Goal: Transaction & Acquisition: Purchase product/service

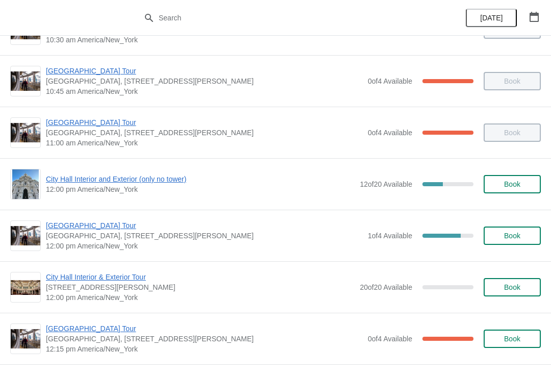
scroll to position [299, 0]
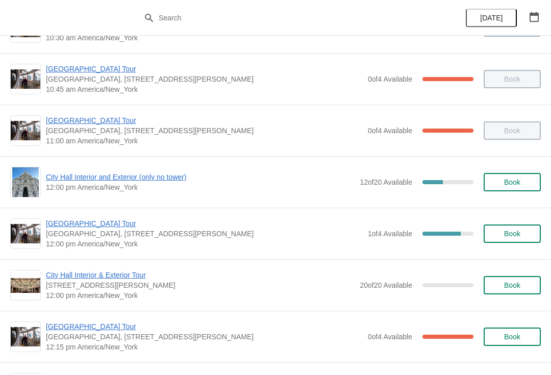
click at [509, 183] on span "Book" at bounding box center [512, 182] width 16 height 8
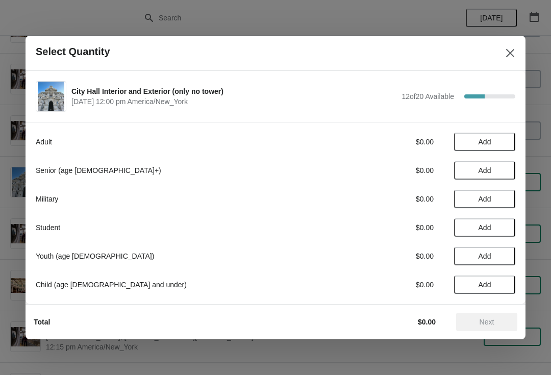
click at [509, 55] on icon "Close" at bounding box center [510, 53] width 8 height 8
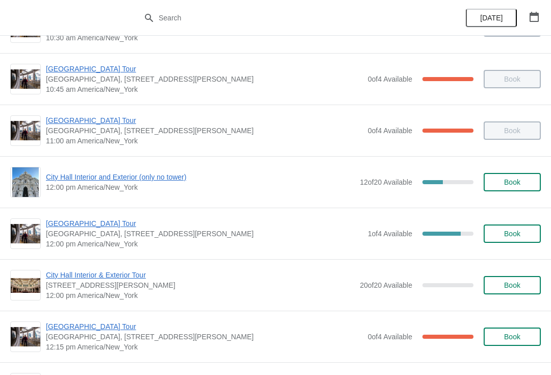
click at [114, 182] on span "City Hall Interior and Exterior (only no tower)" at bounding box center [200, 177] width 309 height 10
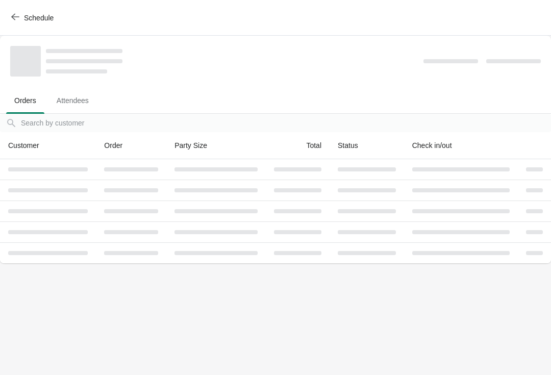
scroll to position [0, 0]
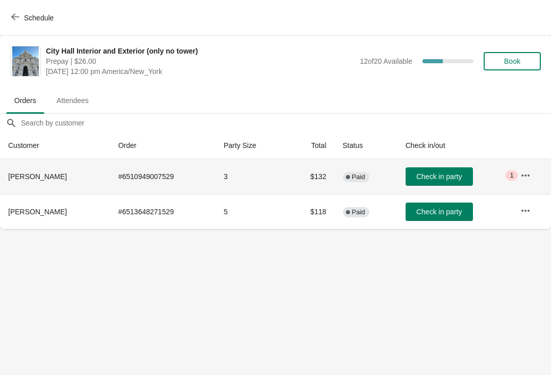
click at [453, 165] on td "Check in party" at bounding box center [455, 176] width 115 height 35
click at [430, 167] on button "Check in party" at bounding box center [439, 176] width 67 height 18
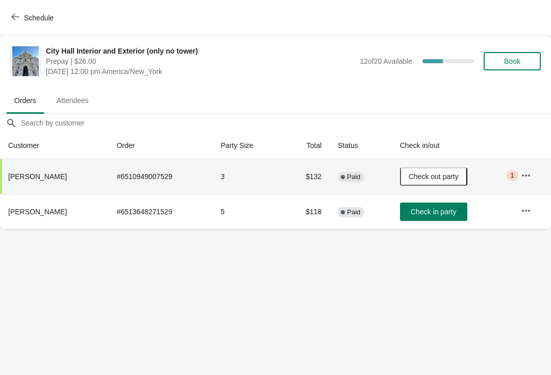
click at [440, 214] on span "Check in party" at bounding box center [433, 212] width 45 height 8
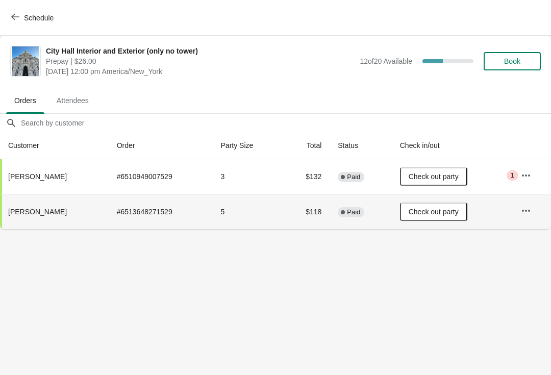
click at [17, 16] on icon "button" at bounding box center [15, 17] width 8 height 8
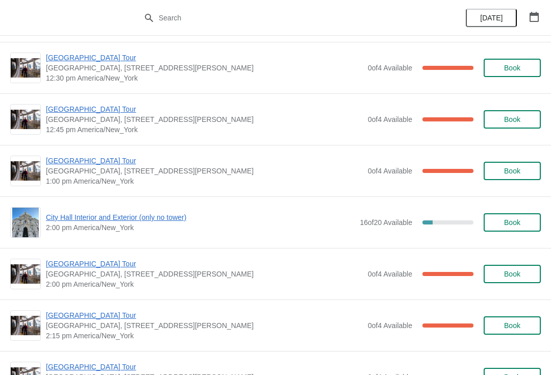
scroll to position [625, 0]
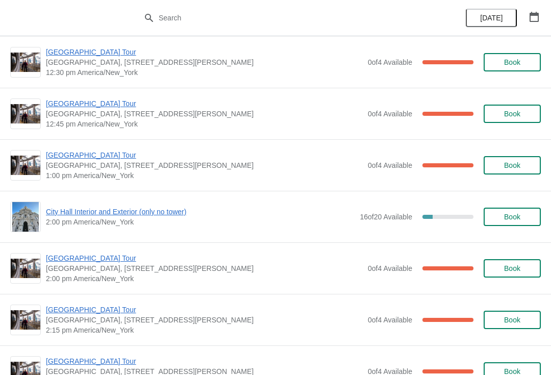
click at [94, 160] on span "[GEOGRAPHIC_DATA] Tour" at bounding box center [204, 155] width 317 height 10
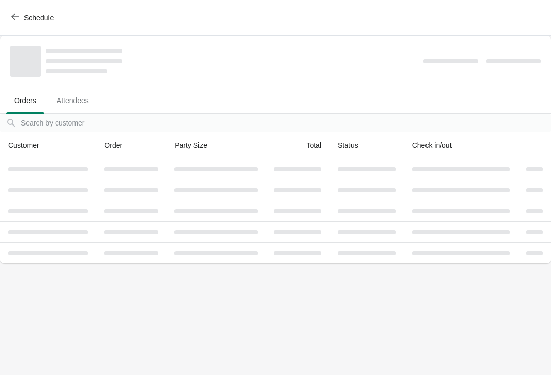
scroll to position [0, 0]
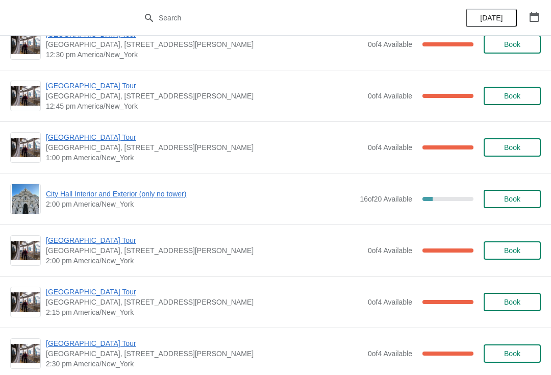
scroll to position [644, 0]
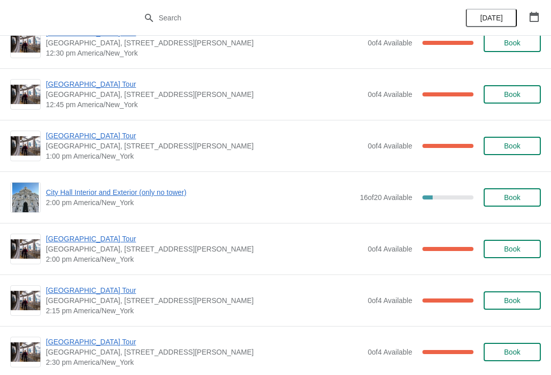
click at [85, 131] on span "[GEOGRAPHIC_DATA] Tour" at bounding box center [204, 136] width 317 height 10
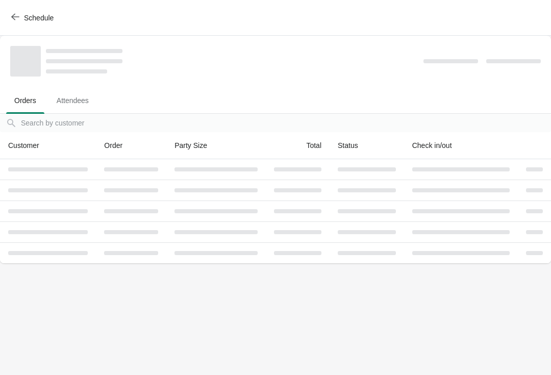
scroll to position [0, 0]
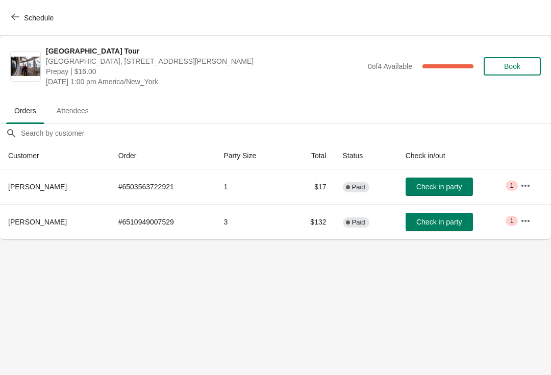
click at [19, 19] on span "Schedule" at bounding box center [33, 18] width 40 height 10
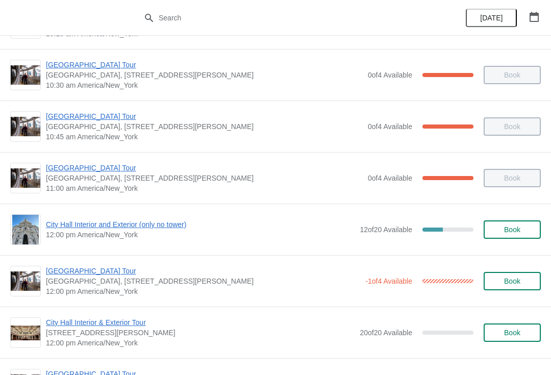
scroll to position [250, 0]
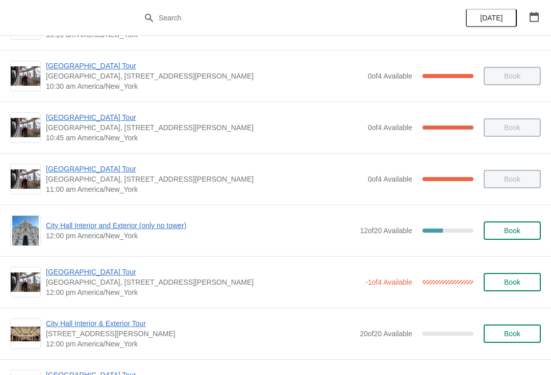
click at [157, 229] on span "City Hall Interior and Exterior (only no tower)" at bounding box center [200, 225] width 309 height 10
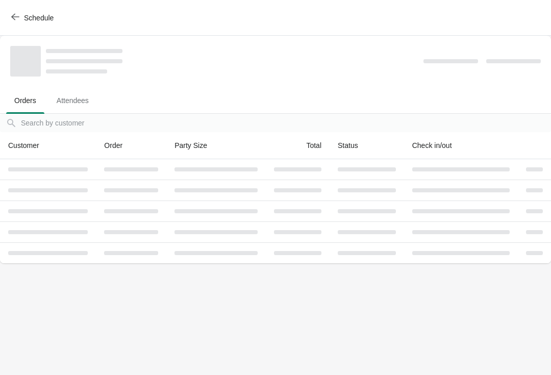
scroll to position [0, 0]
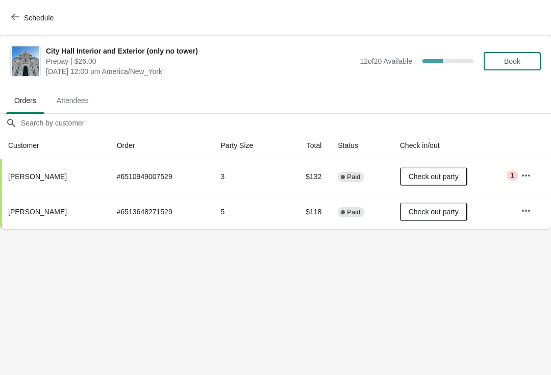
click at [518, 62] on span "Book" at bounding box center [512, 61] width 16 height 8
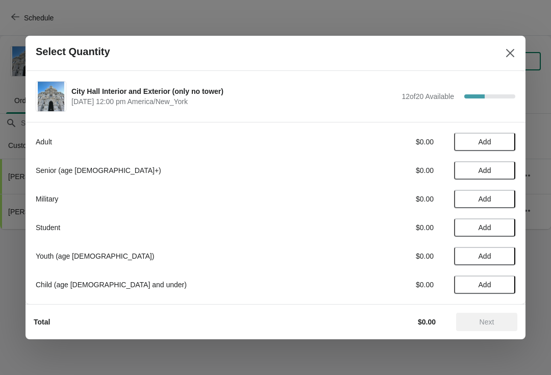
click at [52, 140] on div "Adult" at bounding box center [177, 142] width 283 height 10
click at [482, 140] on span "Add" at bounding box center [485, 142] width 13 height 8
click at [490, 322] on span "Next" at bounding box center [487, 322] width 15 height 8
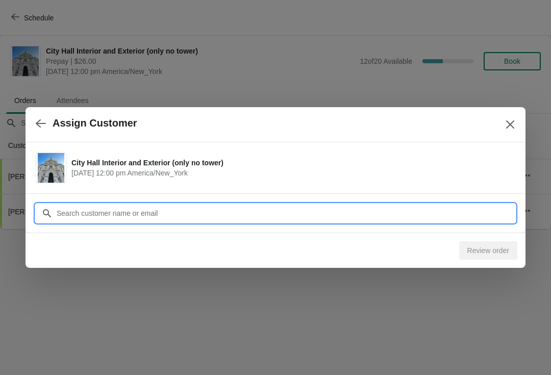
click at [83, 213] on input "Customer" at bounding box center [285, 213] width 459 height 18
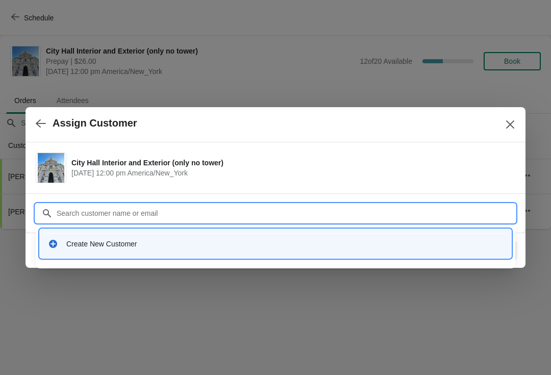
click at [85, 233] on div "Create New Customer" at bounding box center [275, 243] width 463 height 21
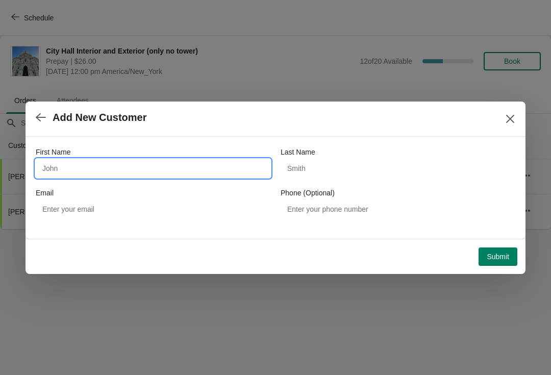
click at [59, 168] on input "First Name" at bounding box center [153, 168] width 235 height 18
type input "William"
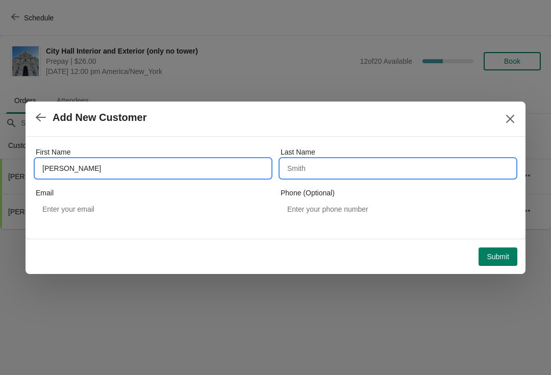
click at [311, 161] on input "Last Name" at bounding box center [398, 168] width 235 height 18
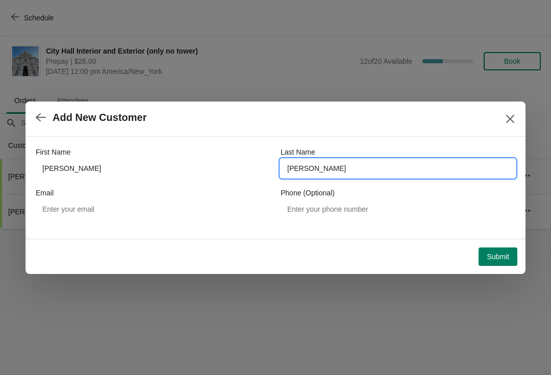
type input "MCdermott"
click at [489, 254] on span "Submit" at bounding box center [498, 257] width 22 height 8
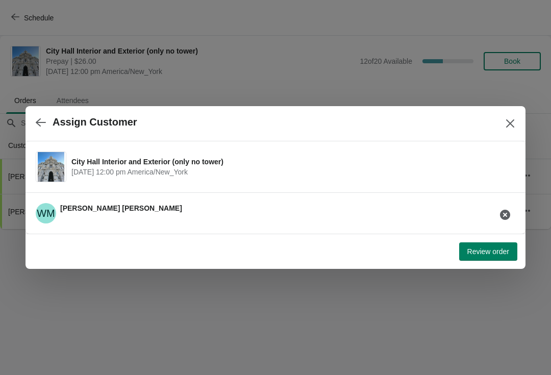
click at [483, 255] on span "Review order" at bounding box center [488, 251] width 42 height 8
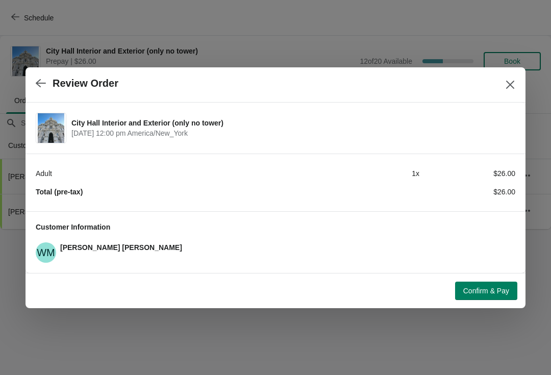
click at [478, 299] on button "Confirm & Pay" at bounding box center [486, 291] width 62 height 18
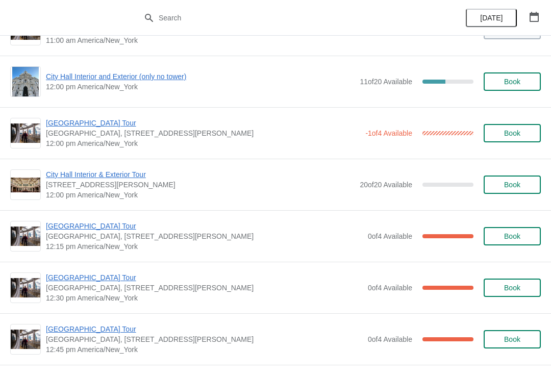
scroll to position [407, 0]
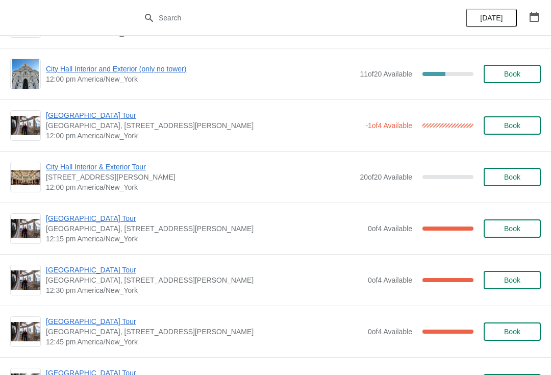
click at [59, 170] on span "City Hall Interior & Exterior Tour" at bounding box center [200, 167] width 309 height 10
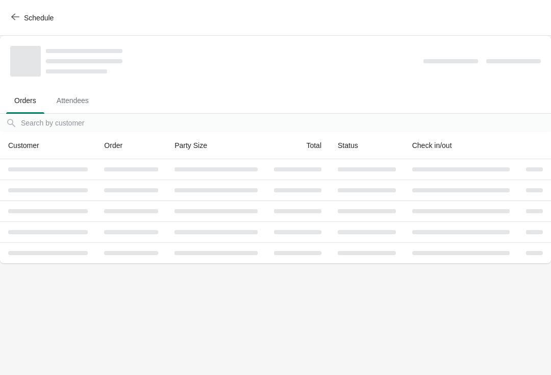
scroll to position [0, 0]
click at [4, 6] on div "Schedule" at bounding box center [275, 18] width 551 height 36
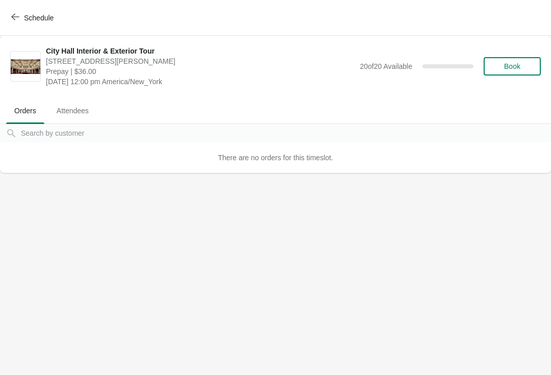
click at [7, 11] on button "Schedule" at bounding box center [33, 18] width 57 height 18
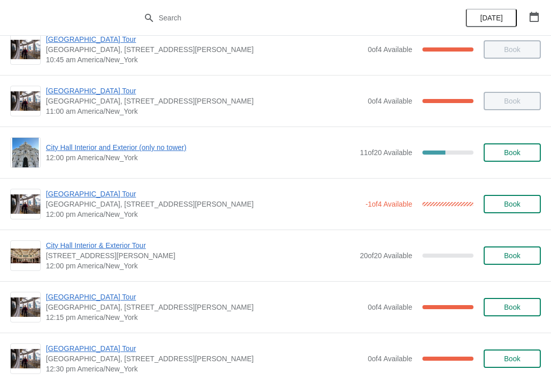
scroll to position [331, 0]
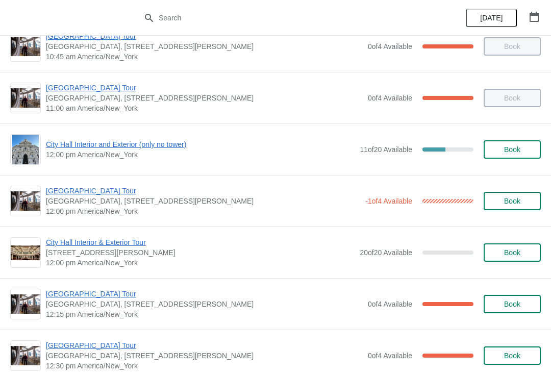
click at [69, 145] on span "City Hall Interior and Exterior (only no tower)" at bounding box center [200, 144] width 309 height 10
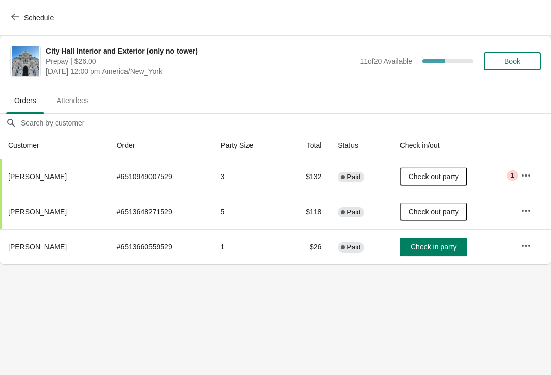
click at [420, 256] on button "Check in party" at bounding box center [433, 247] width 67 height 18
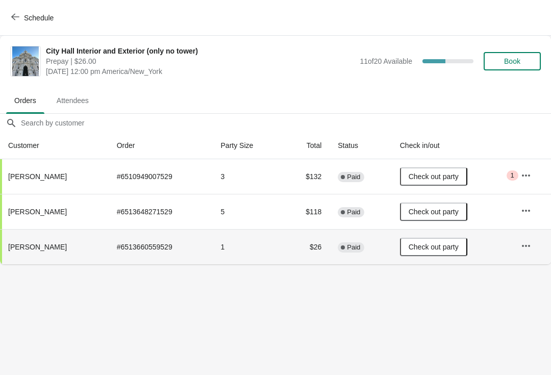
click at [503, 60] on span "Book" at bounding box center [512, 61] width 39 height 8
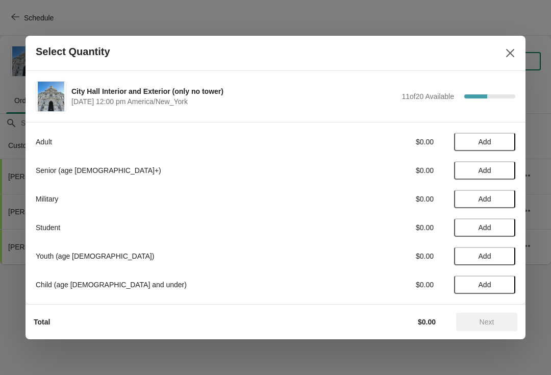
click at [489, 135] on button "Add" at bounding box center [484, 142] width 61 height 18
click at [493, 321] on span "Next" at bounding box center [487, 322] width 15 height 8
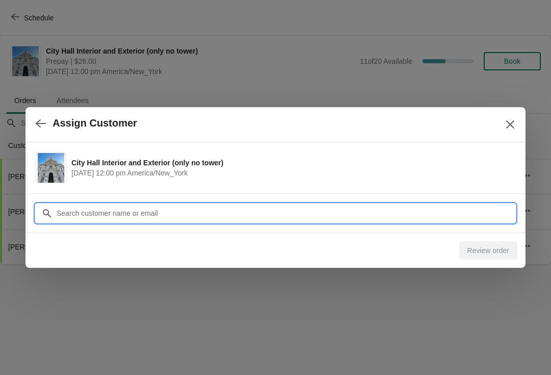
click at [79, 210] on input "Customer" at bounding box center [285, 213] width 459 height 18
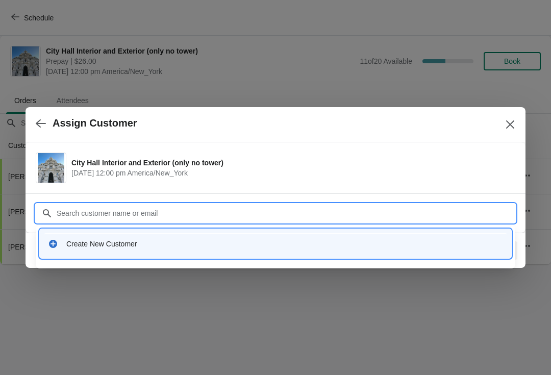
click at [153, 247] on div "Create New Customer" at bounding box center [284, 244] width 437 height 10
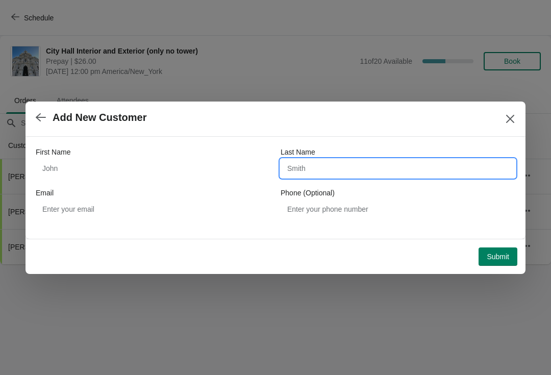
click at [316, 171] on input "Last Name" at bounding box center [398, 168] width 235 height 18
type input "YU"
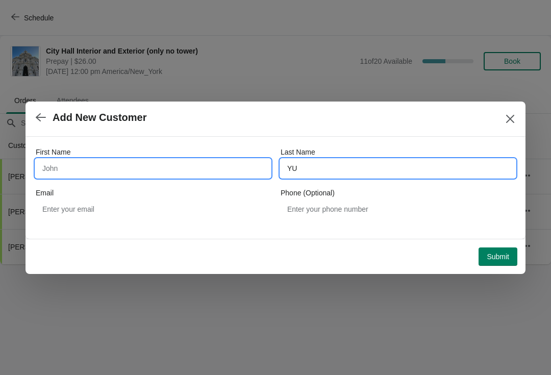
click at [100, 167] on input "First Name" at bounding box center [153, 168] width 235 height 18
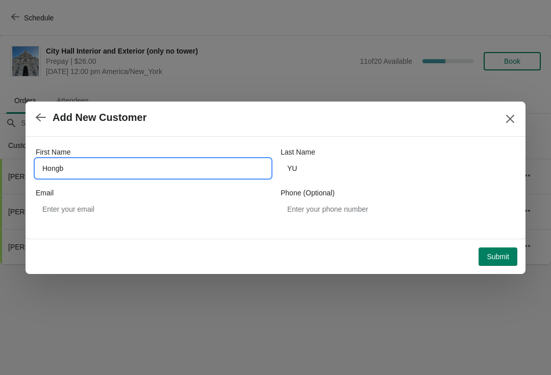
type input "Hongbo"
